Goal: Task Accomplishment & Management: Manage account settings

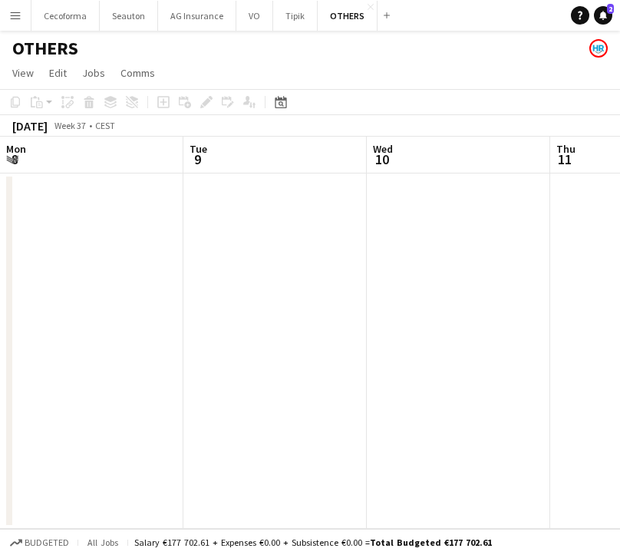
scroll to position [0, 316]
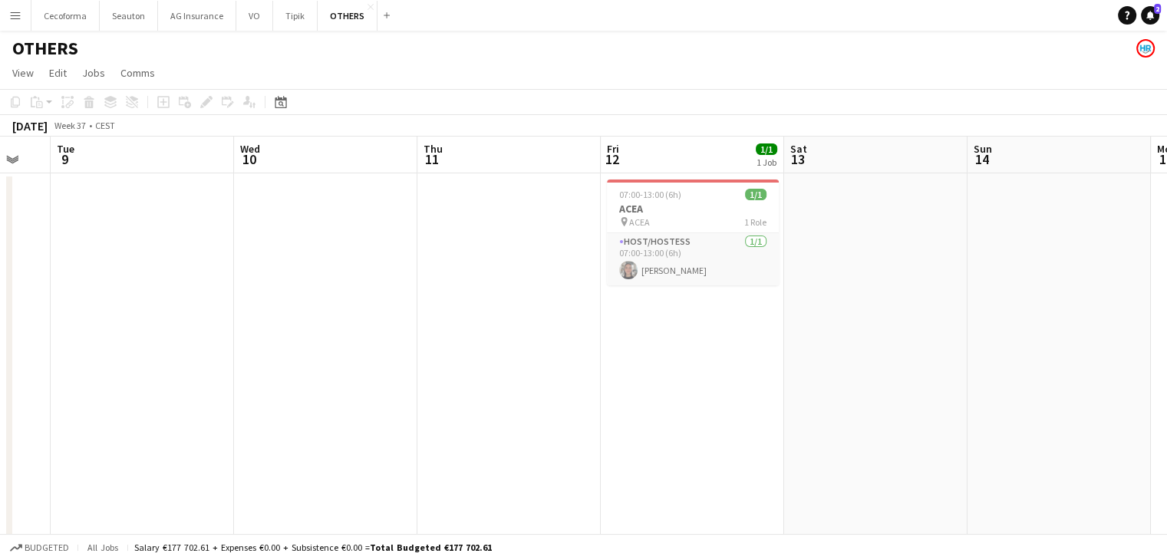
click at [9, 18] on app-icon "Menu" at bounding box center [15, 15] width 12 height 12
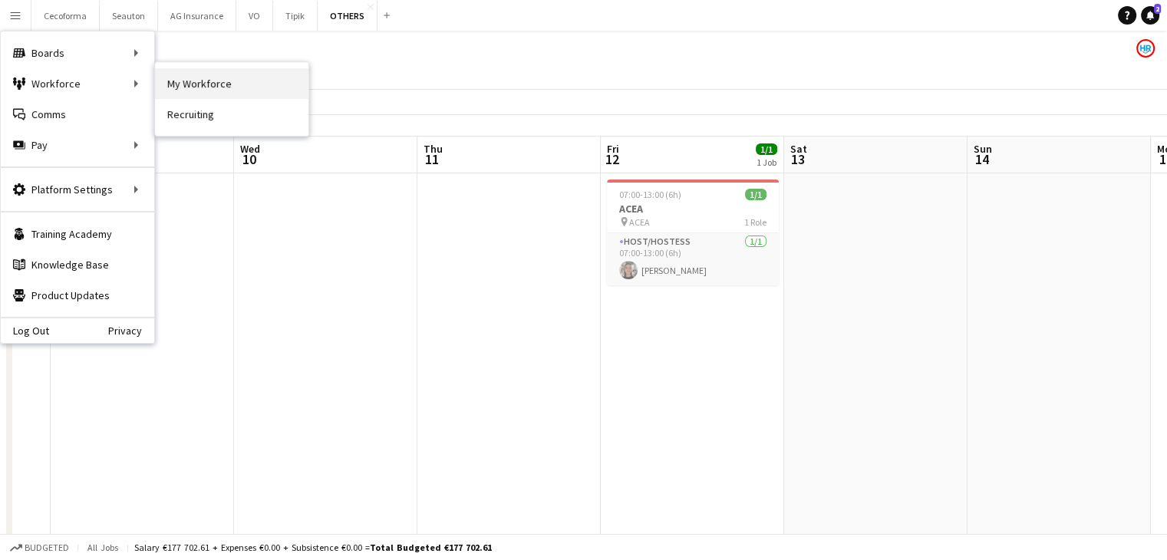
click at [190, 84] on link "My Workforce" at bounding box center [231, 83] width 153 height 31
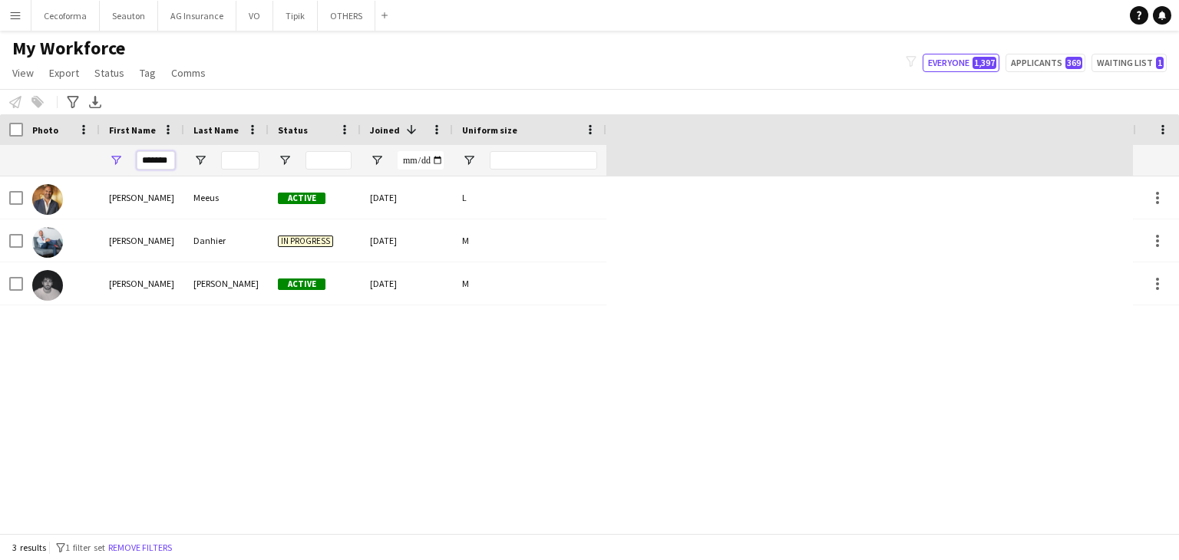
drag, startPoint x: 144, startPoint y: 157, endPoint x: 346, endPoint y: 145, distance: 202.2
click at [350, 147] on div "*******" at bounding box center [303, 160] width 606 height 31
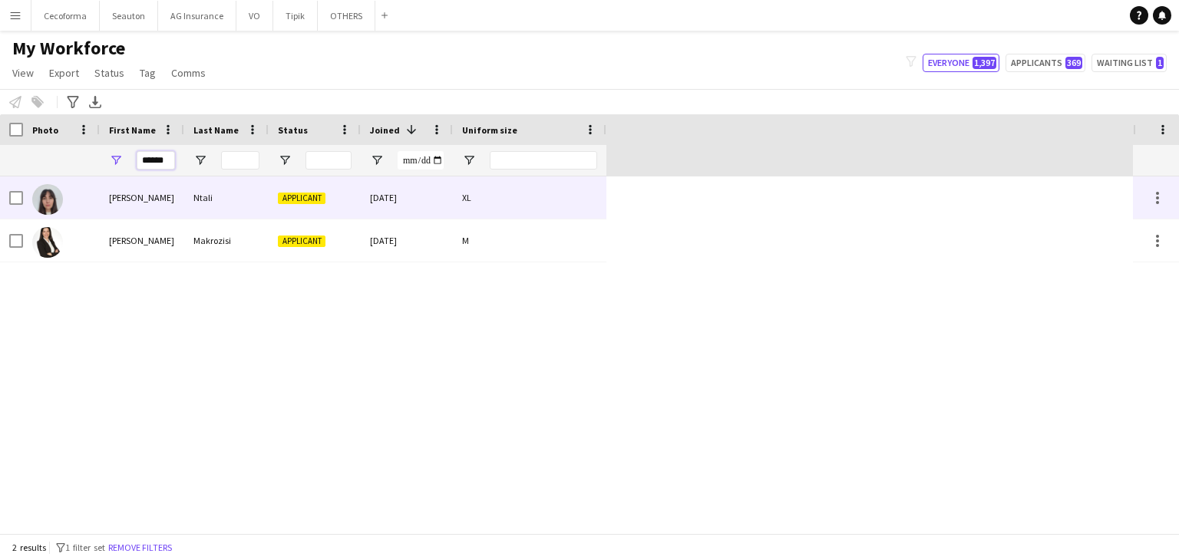
type input "******"
click at [132, 197] on div "Ioanna" at bounding box center [142, 197] width 84 height 42
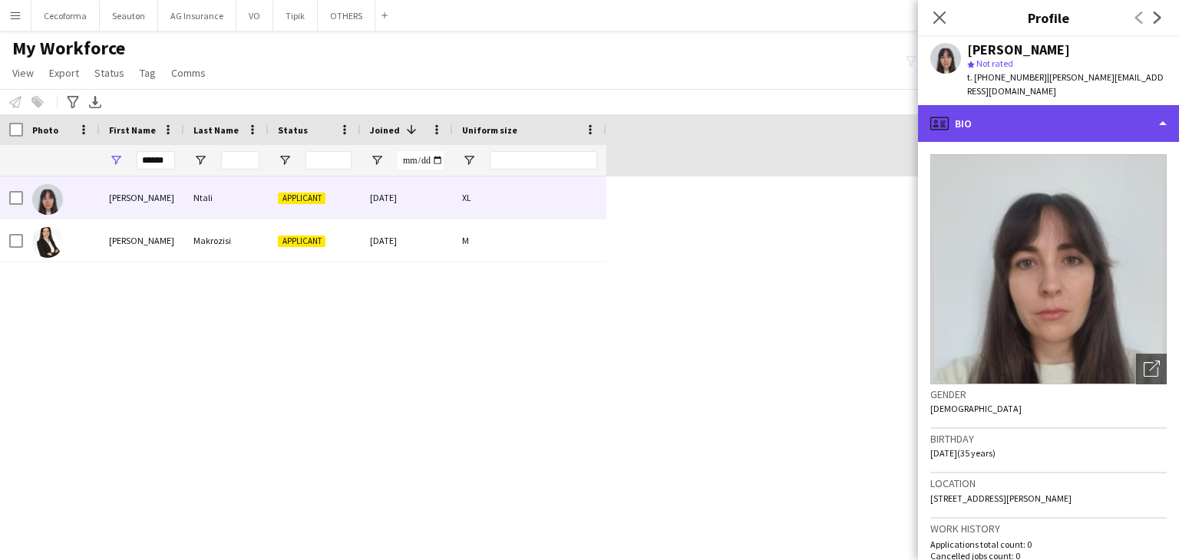
click at [1031, 107] on div "profile Bio" at bounding box center [1048, 123] width 261 height 37
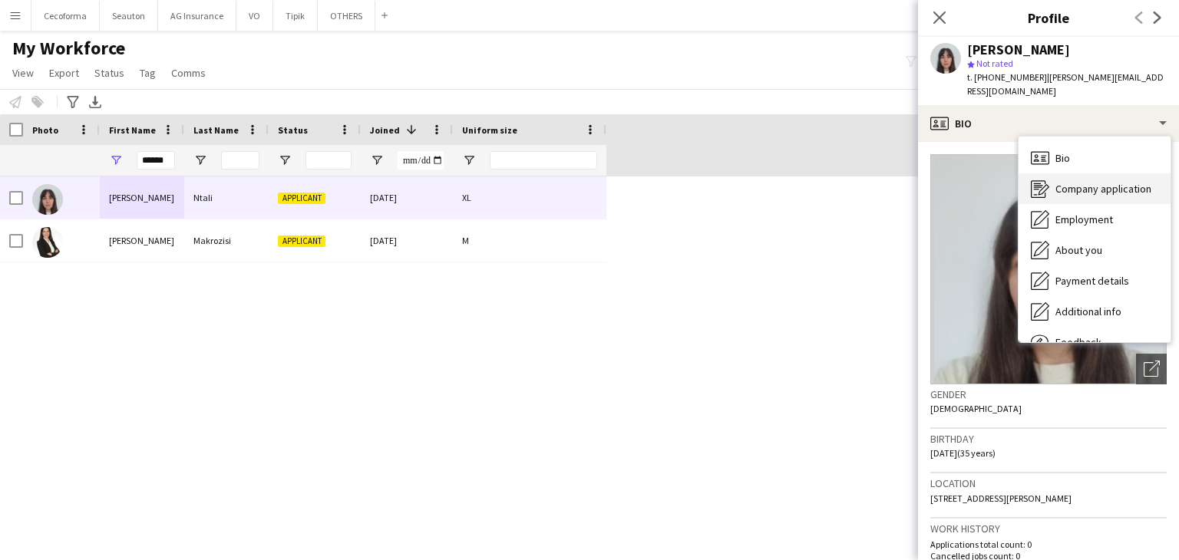
click at [1090, 182] on span "Company application" at bounding box center [1103, 189] width 96 height 14
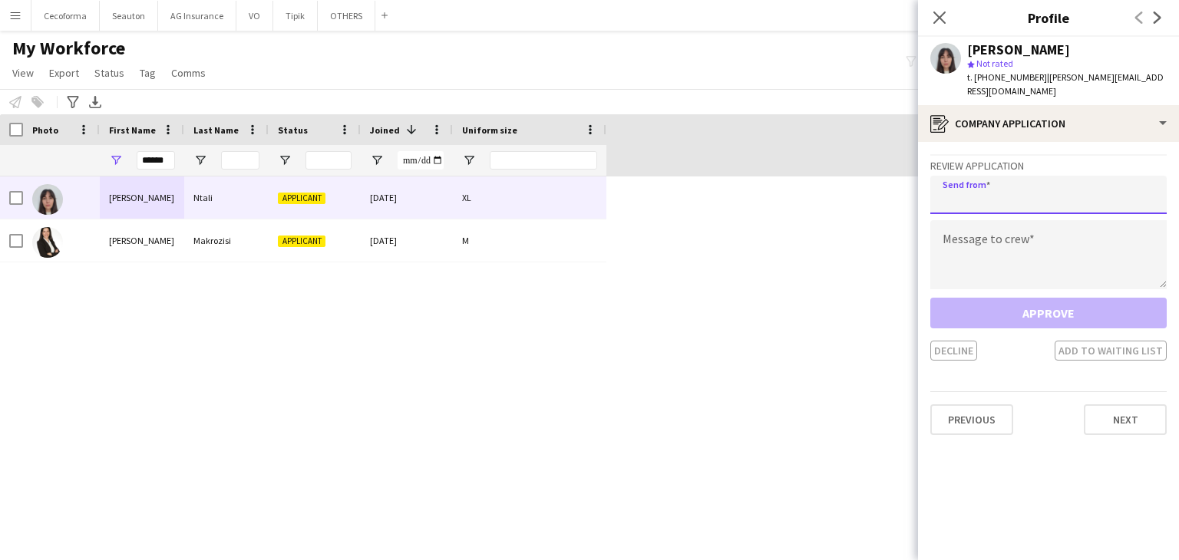
click at [1001, 176] on input "email" at bounding box center [1048, 195] width 236 height 38
type input "**********"
click at [958, 233] on textarea at bounding box center [1048, 254] width 236 height 69
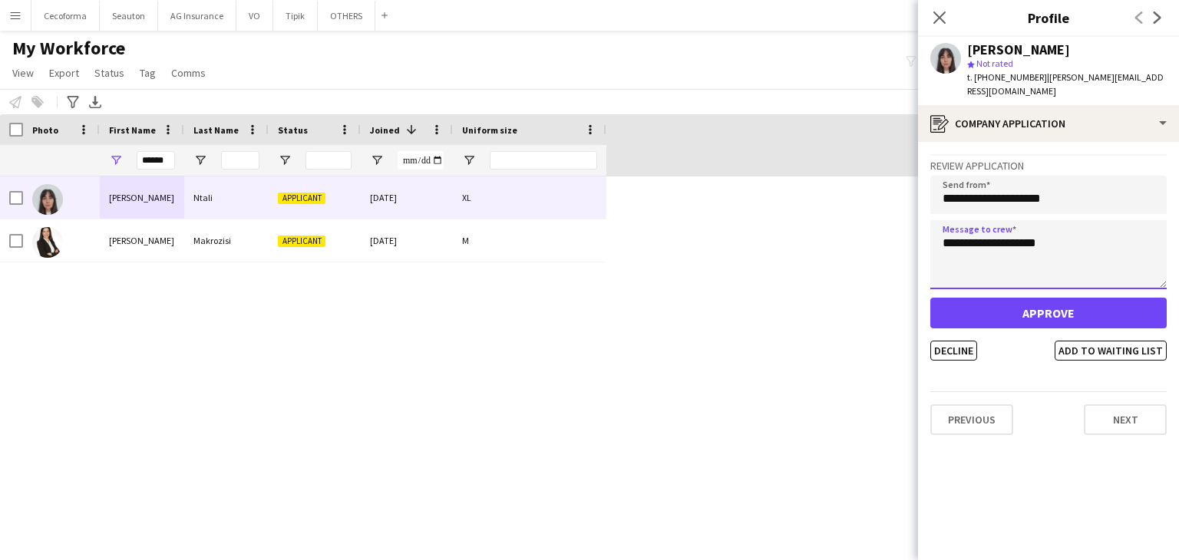
type textarea "**********"
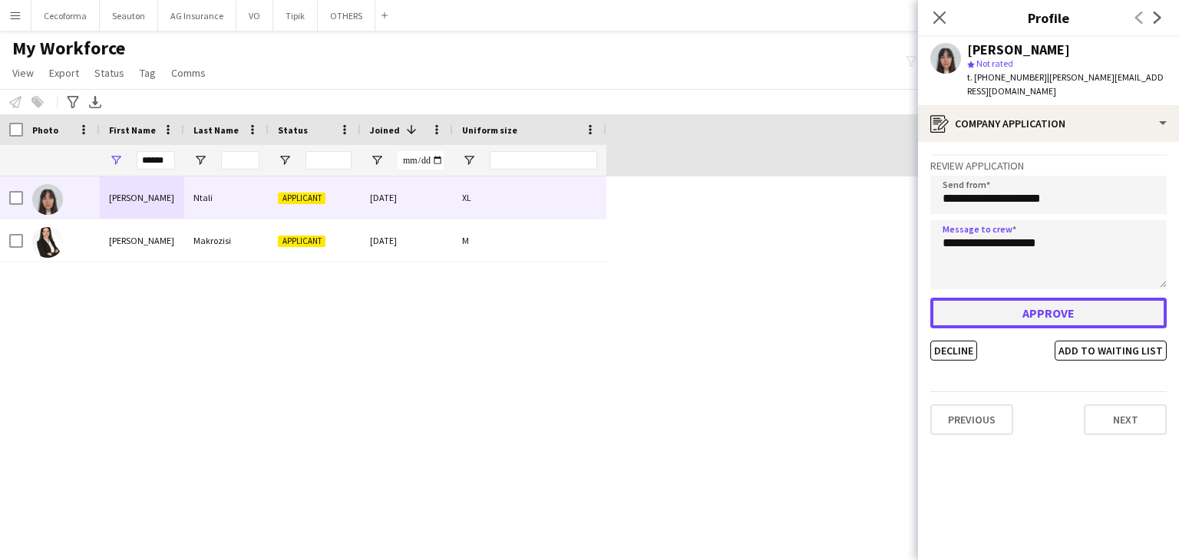
click at [981, 298] on button "Approve" at bounding box center [1048, 313] width 236 height 31
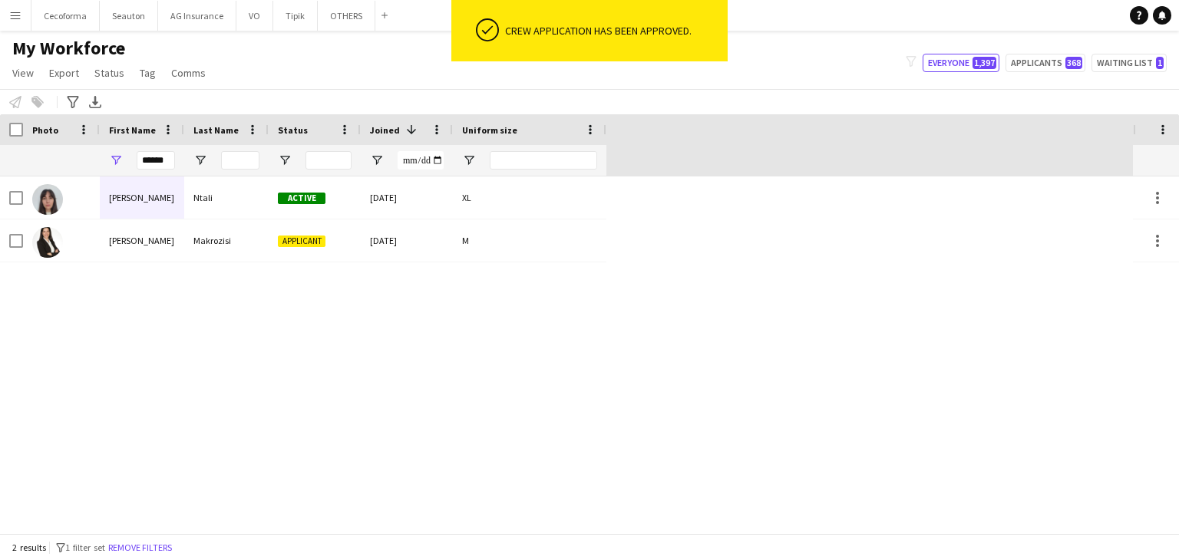
click at [510, 324] on div "Ioanna Ntali Active 06-10-2025 XL Ioanna Makrozisi Applicant 26-02-2025 M" at bounding box center [566, 354] width 1133 height 357
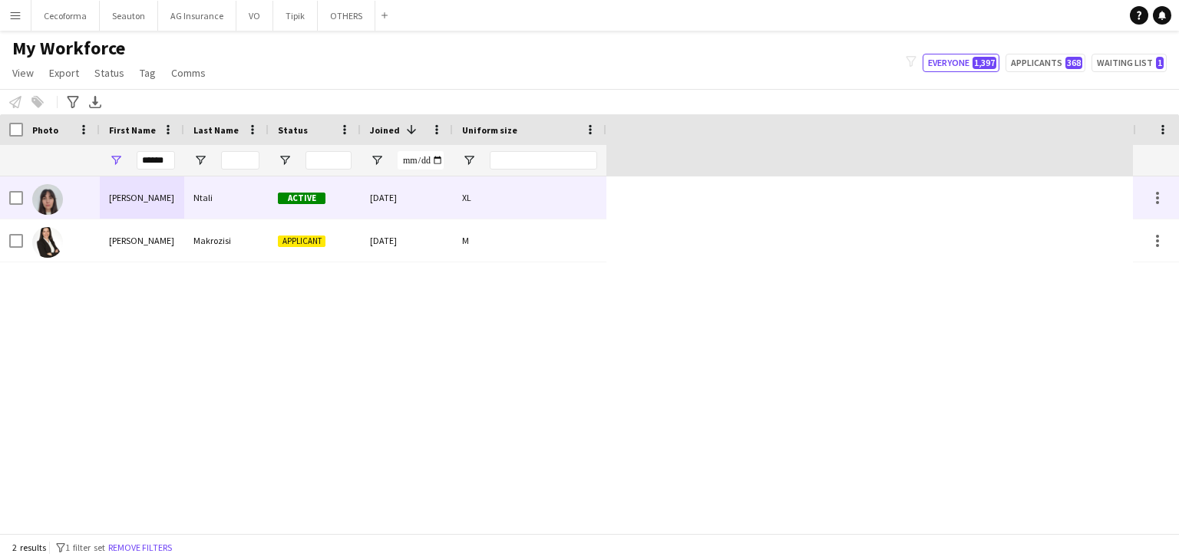
click at [204, 183] on div "Ntali" at bounding box center [226, 197] width 84 height 42
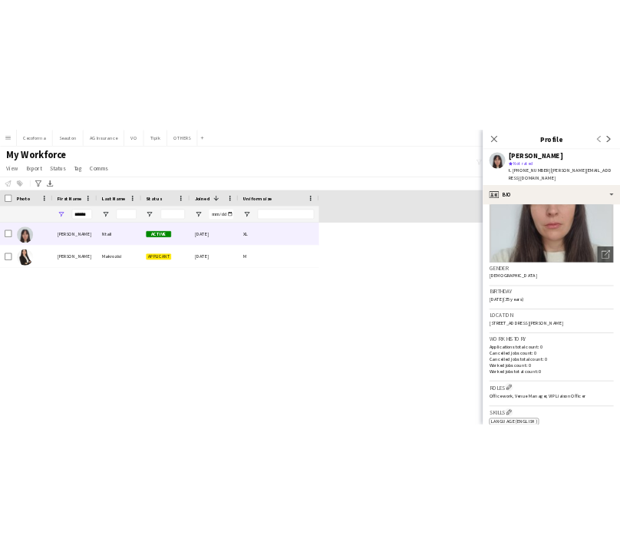
scroll to position [153, 0]
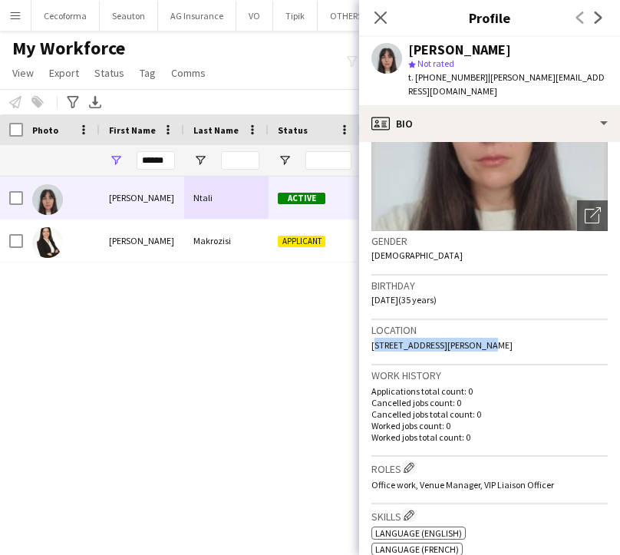
drag, startPoint x: 371, startPoint y: 332, endPoint x: 483, endPoint y: 331, distance: 112.0
click at [483, 339] on span "26 Rue Armand Campenhout, Ixelles, 1050" at bounding box center [441, 345] width 141 height 12
copy span "26 Rue Armand Campenhout,"
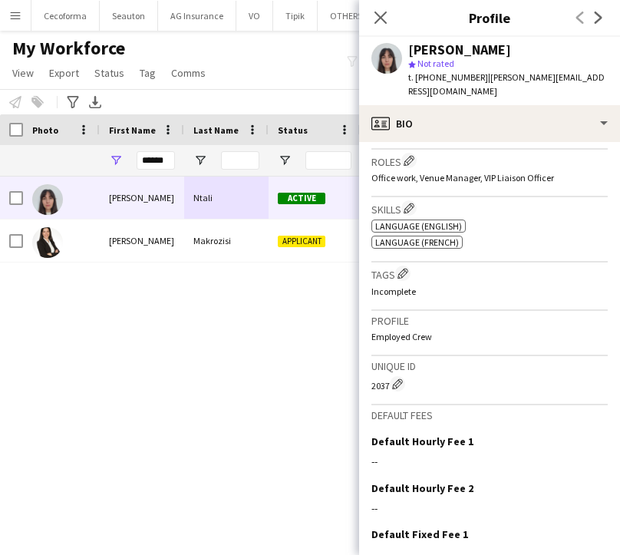
click at [549, 283] on div "Tags Edit crew company tags Incomplete" at bounding box center [489, 286] width 236 height 48
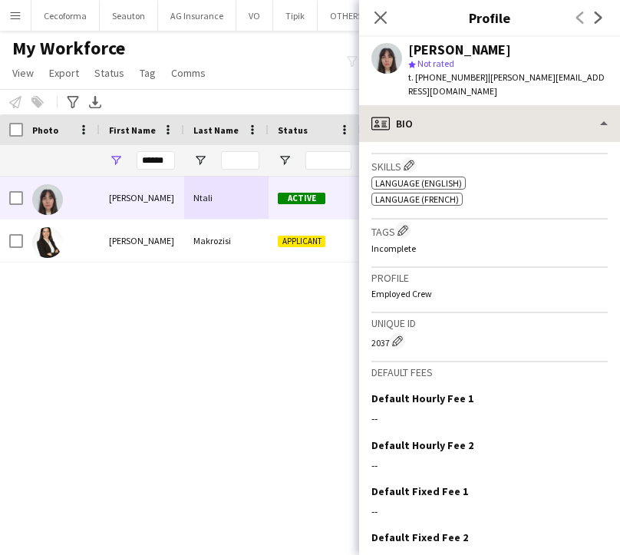
scroll to position [537, 0]
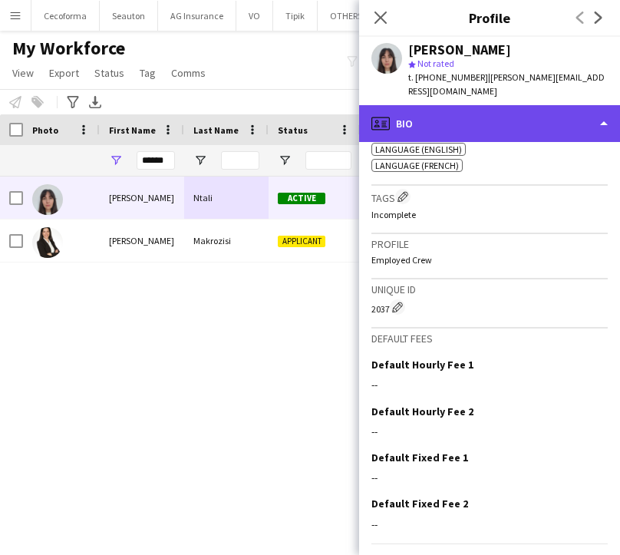
click at [449, 105] on div "profile Bio" at bounding box center [489, 123] width 261 height 37
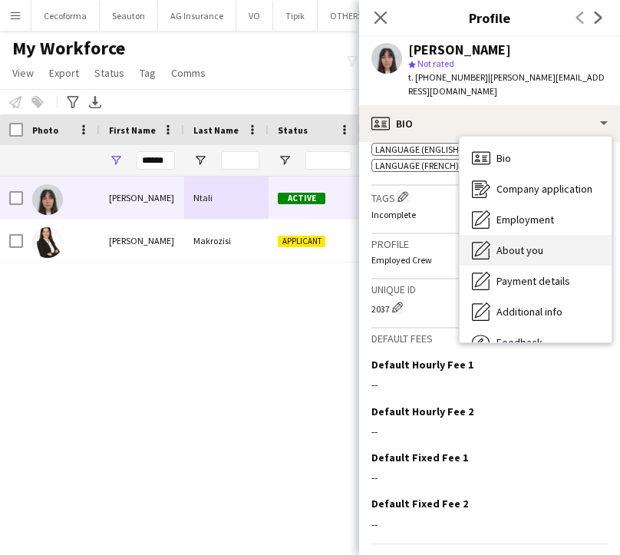
click at [515, 243] on span "About you" at bounding box center [519, 250] width 47 height 14
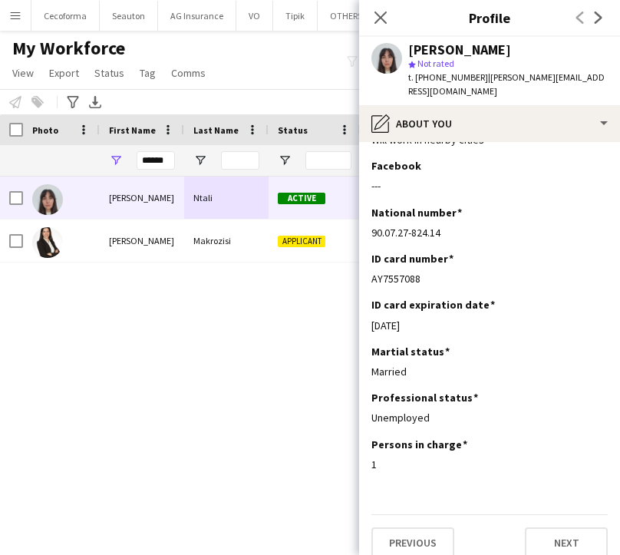
scroll to position [110, 0]
click at [476, 324] on div "ID card expiration date Edit this field 04-01-2034" at bounding box center [489, 321] width 236 height 46
drag, startPoint x: 529, startPoint y: 265, endPoint x: 517, endPoint y: 267, distance: 12.5
click at [528, 272] on div "AY7557088" at bounding box center [489, 279] width 236 height 14
drag, startPoint x: 371, startPoint y: 216, endPoint x: 457, endPoint y: 218, distance: 86.0
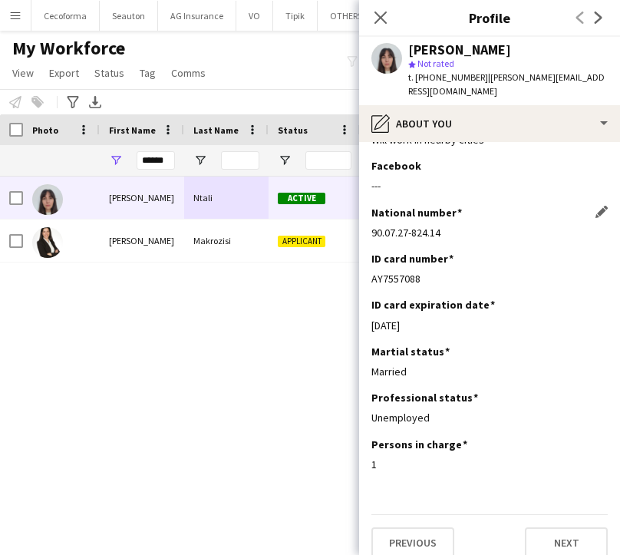
click at [457, 226] on div "90.07.27-824.14" at bounding box center [489, 233] width 236 height 14
copy div "90.07.27-824.14"
click at [558, 345] on div "Martial status Edit this field" at bounding box center [489, 352] width 236 height 14
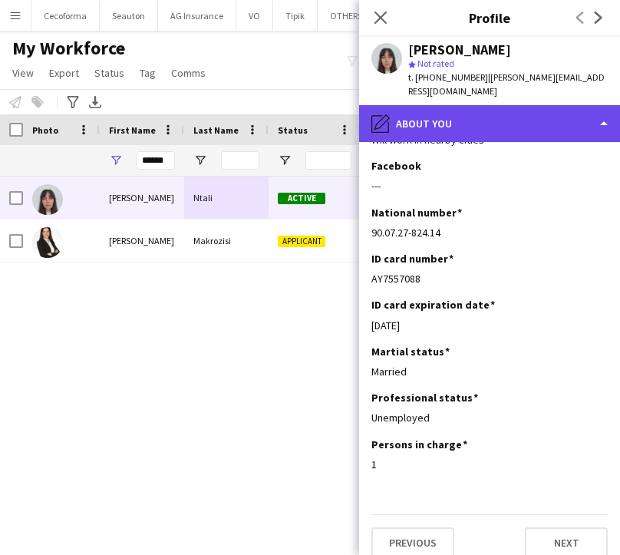
click at [456, 117] on div "pencil4 About you" at bounding box center [489, 123] width 261 height 37
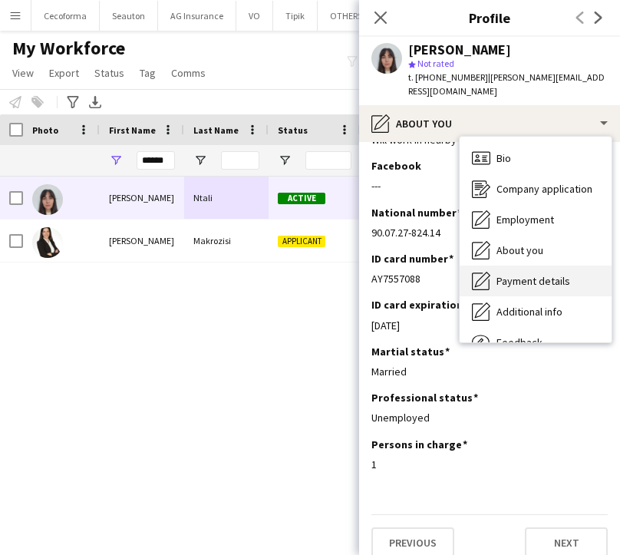
click at [548, 274] on span "Payment details" at bounding box center [533, 281] width 74 height 14
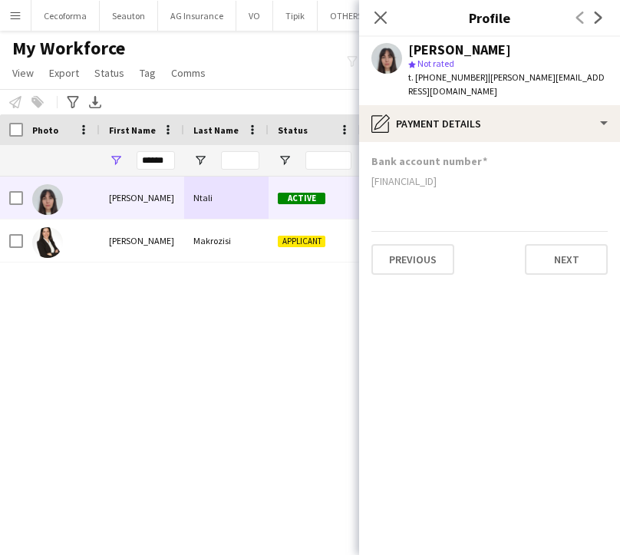
drag, startPoint x: 460, startPoint y: 173, endPoint x: 369, endPoint y: 168, distance: 90.7
click at [369, 168] on app-section-data-types "Bank account number GR5702602400000390201782619 Previous Next" at bounding box center [489, 348] width 261 height 413
copy div "GR5702602400000390201782619"
